Goal: Information Seeking & Learning: Learn about a topic

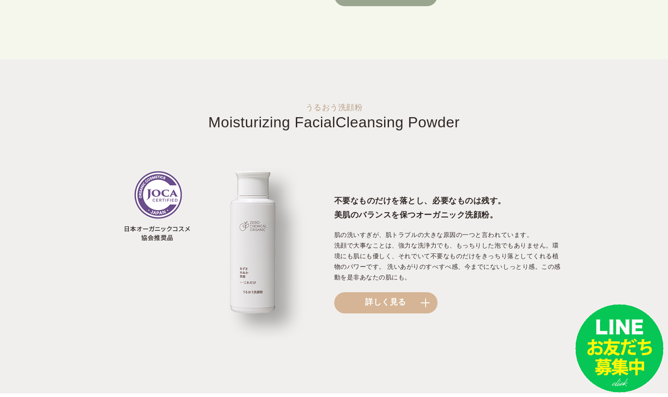
scroll to position [874, 0]
click at [362, 312] on link "詳しく見る" at bounding box center [385, 302] width 103 height 21
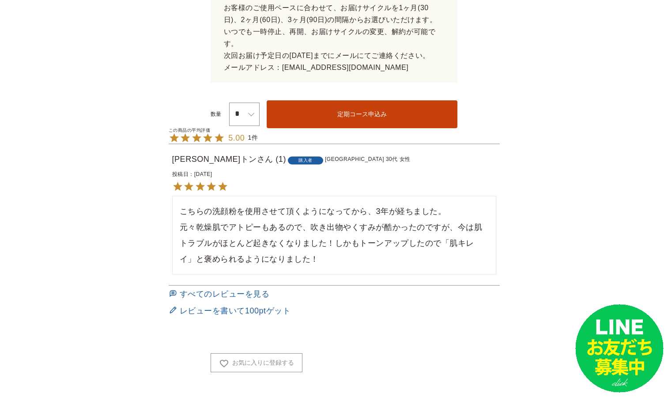
scroll to position [688, 0]
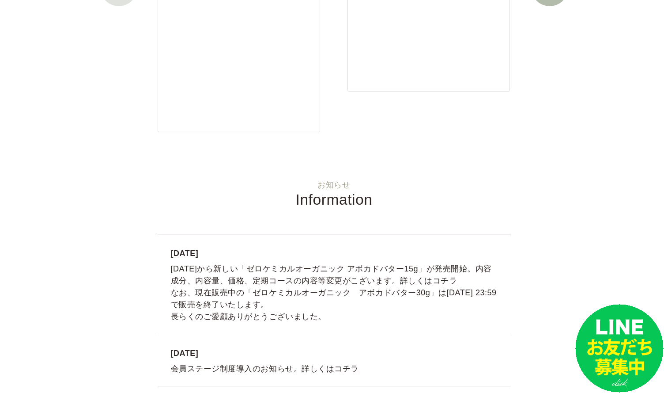
scroll to position [1473, 0]
click at [433, 279] on link "コチラ" at bounding box center [445, 280] width 25 height 9
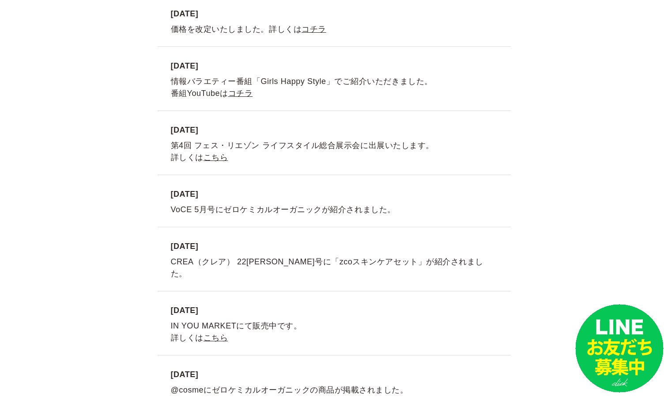
scroll to position [2636, 0]
